Goal: Information Seeking & Learning: Learn about a topic

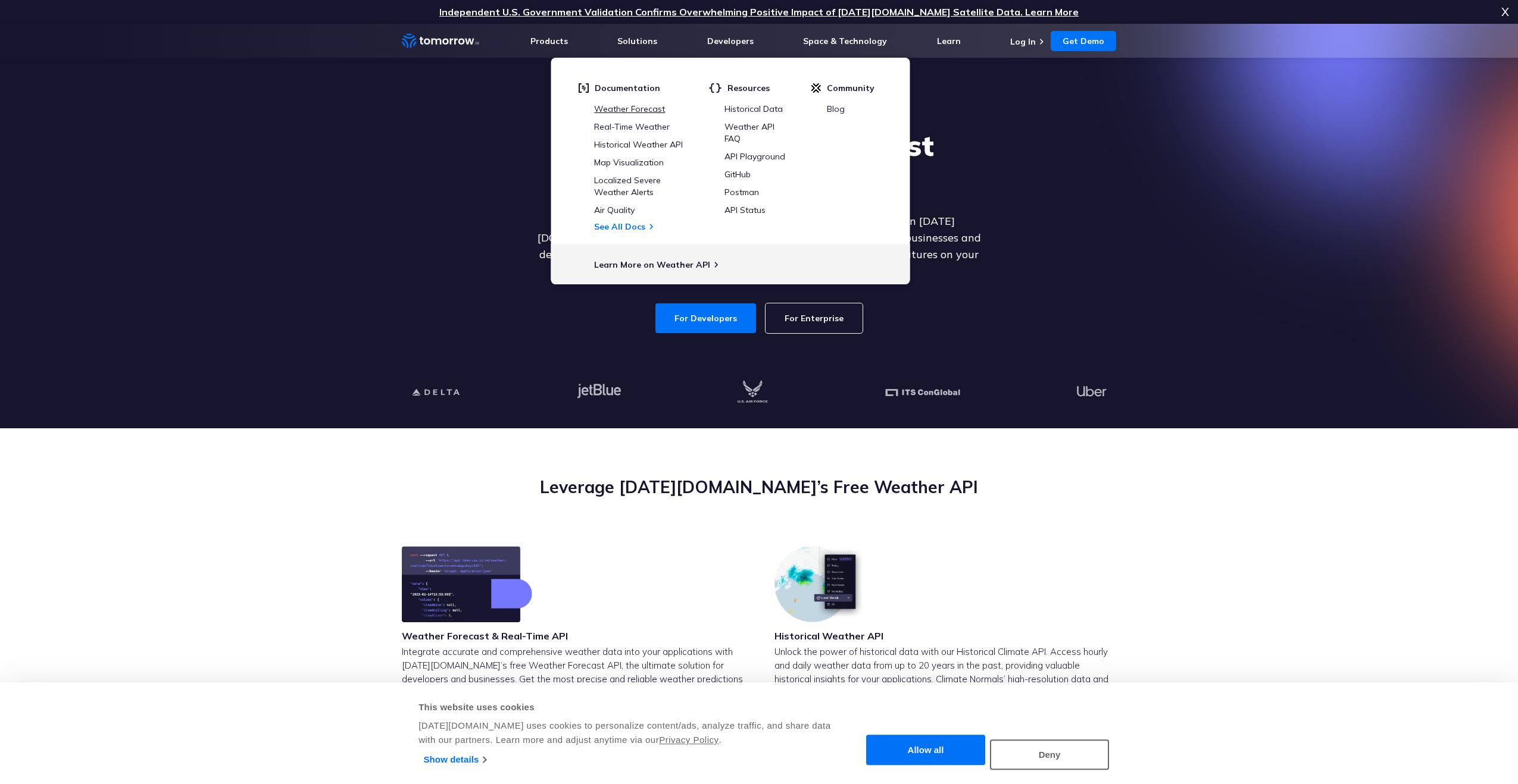
click at [657, 105] on link "Weather Forecast" at bounding box center [630, 109] width 71 height 11
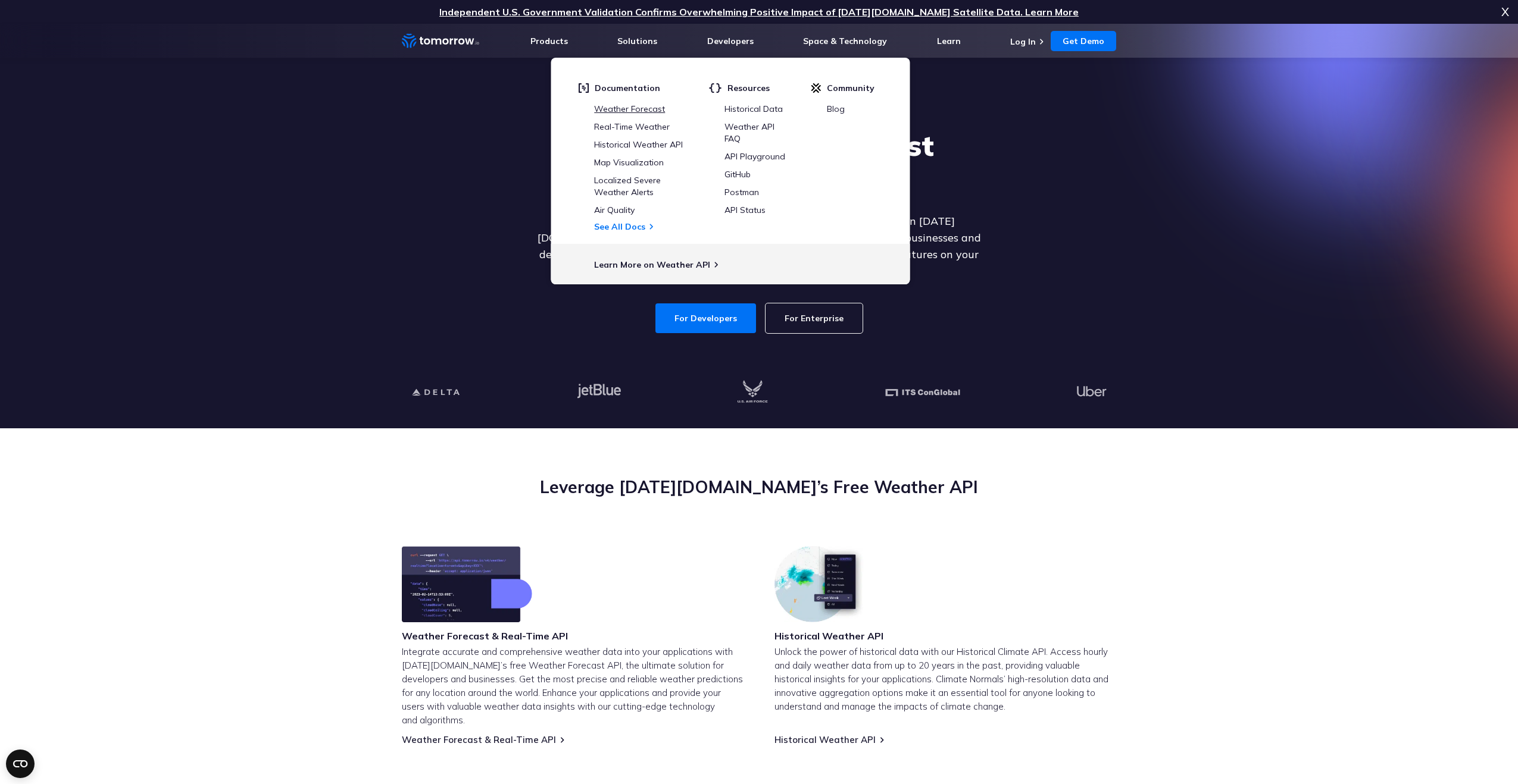
click at [639, 107] on link "Weather Forecast" at bounding box center [630, 109] width 71 height 11
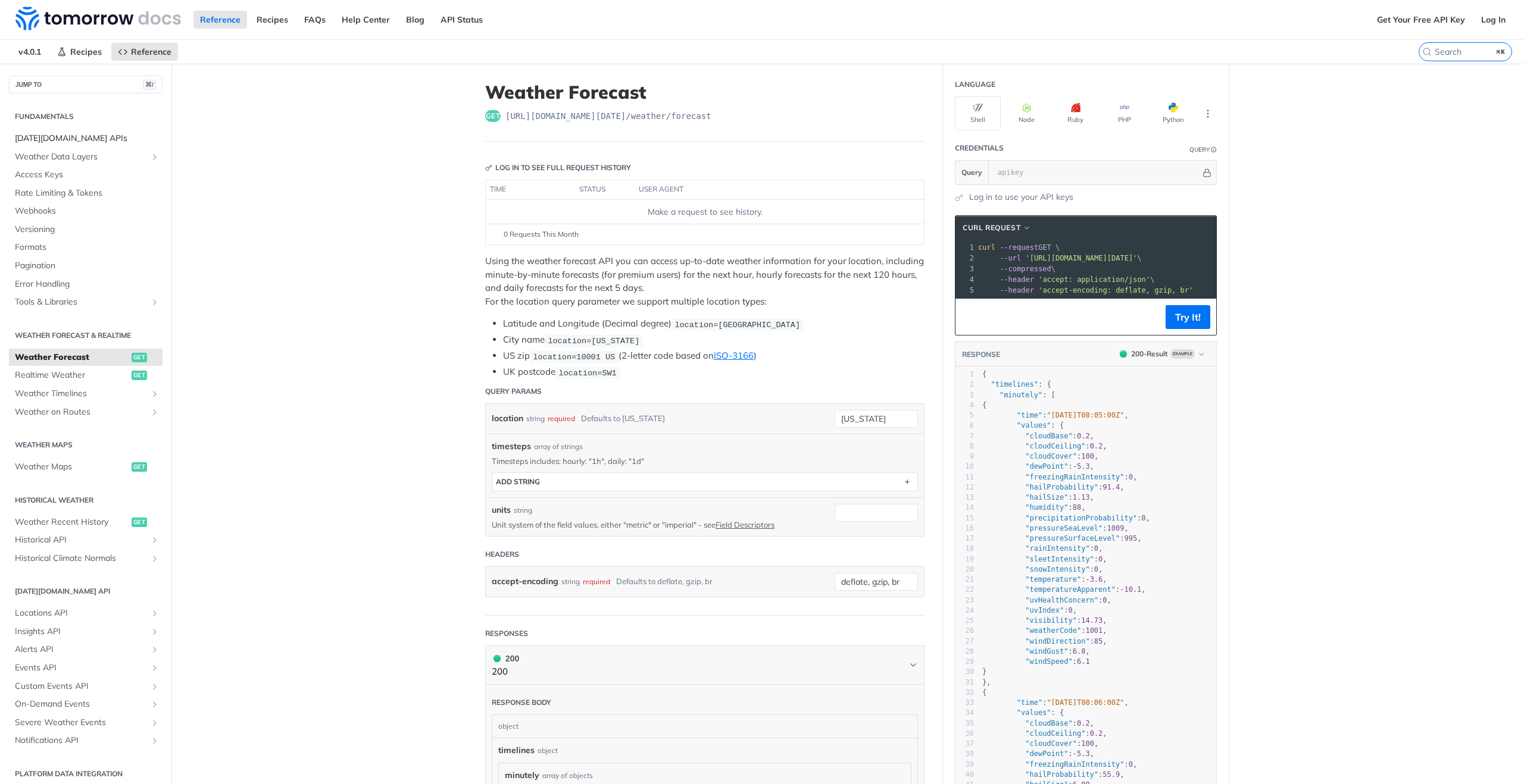
click at [69, 139] on span "[DATE][DOMAIN_NAME] APIs" at bounding box center [88, 138] width 145 height 12
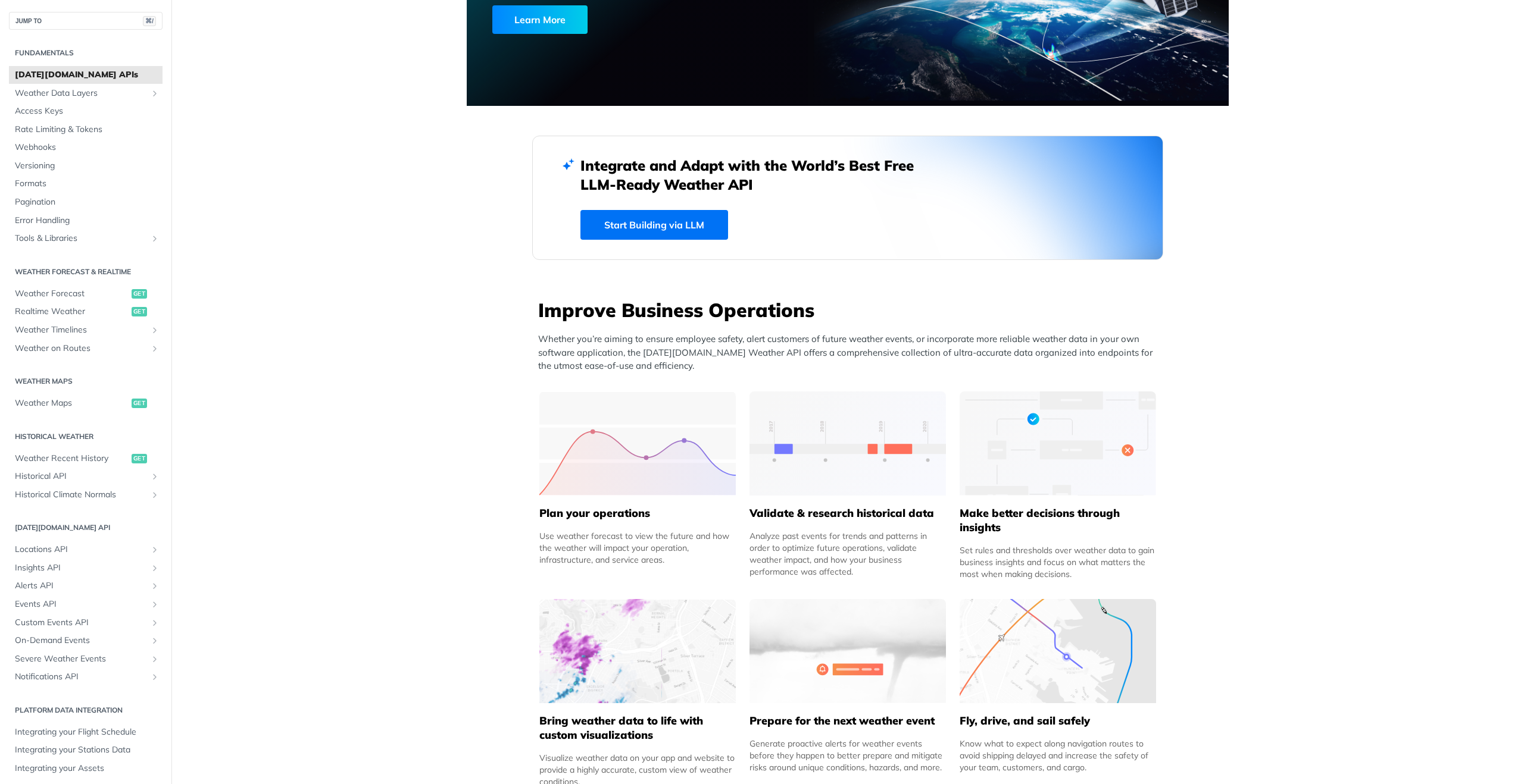
scroll to position [322, 0]
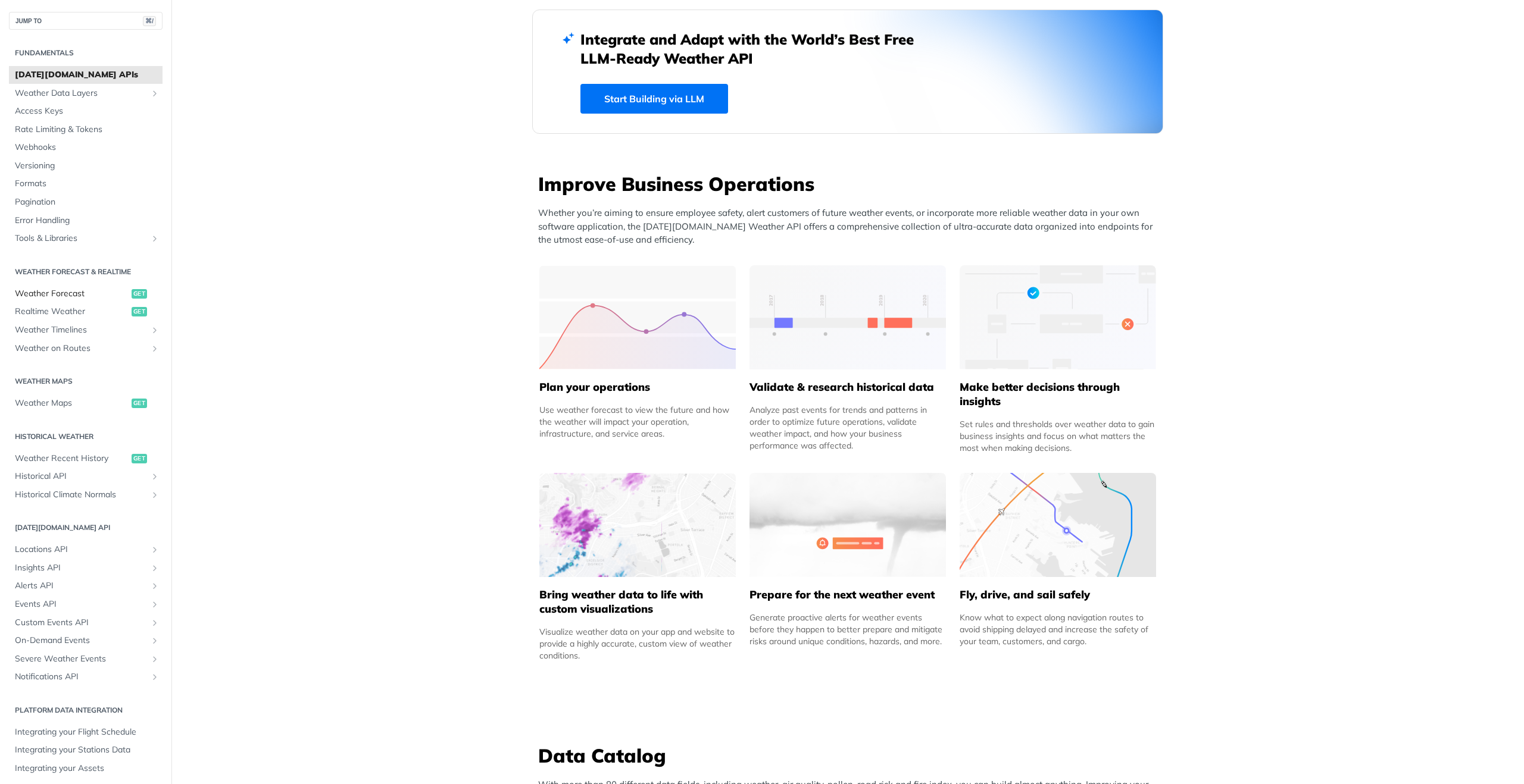
click at [44, 290] on span "Weather Forecast" at bounding box center [72, 293] width 114 height 12
